Goal: Contribute content

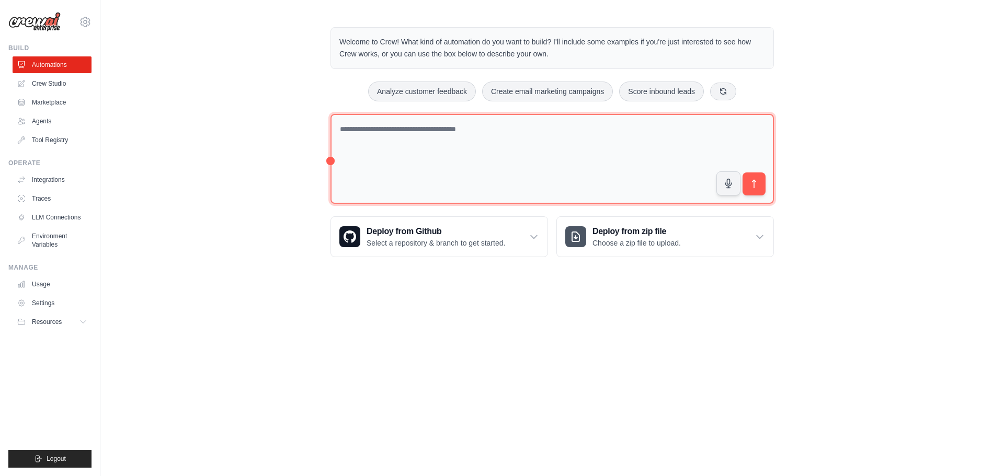
click at [503, 176] on textarea at bounding box center [551, 159] width 443 height 90
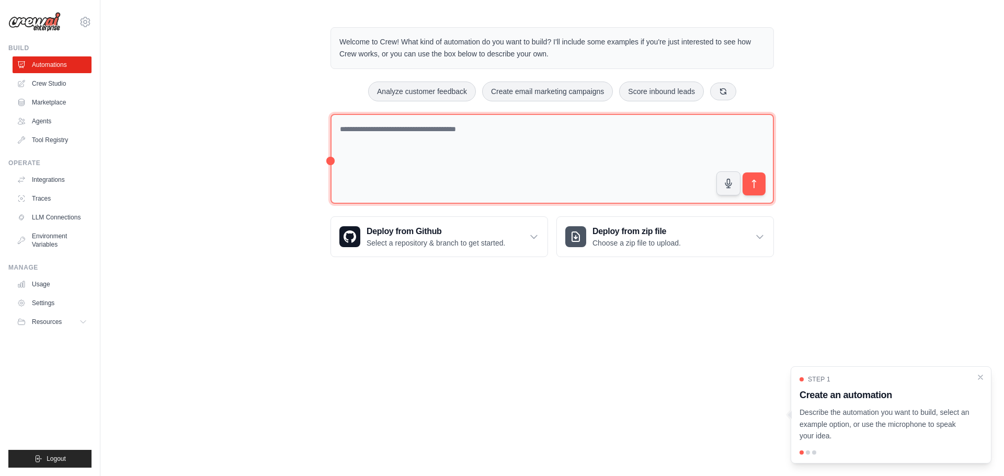
click at [524, 127] on textarea at bounding box center [551, 159] width 443 height 90
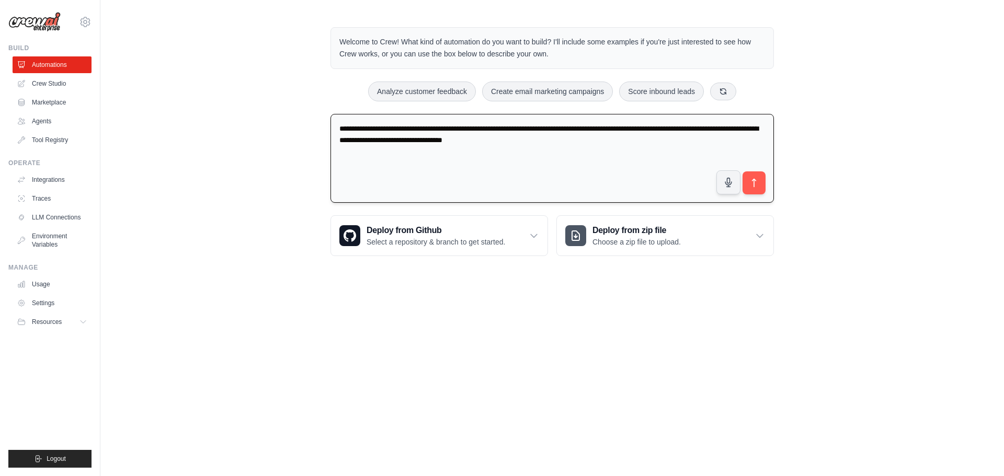
paste textarea "**********"
type textarea "**********"
